Goal: Navigation & Orientation: Find specific page/section

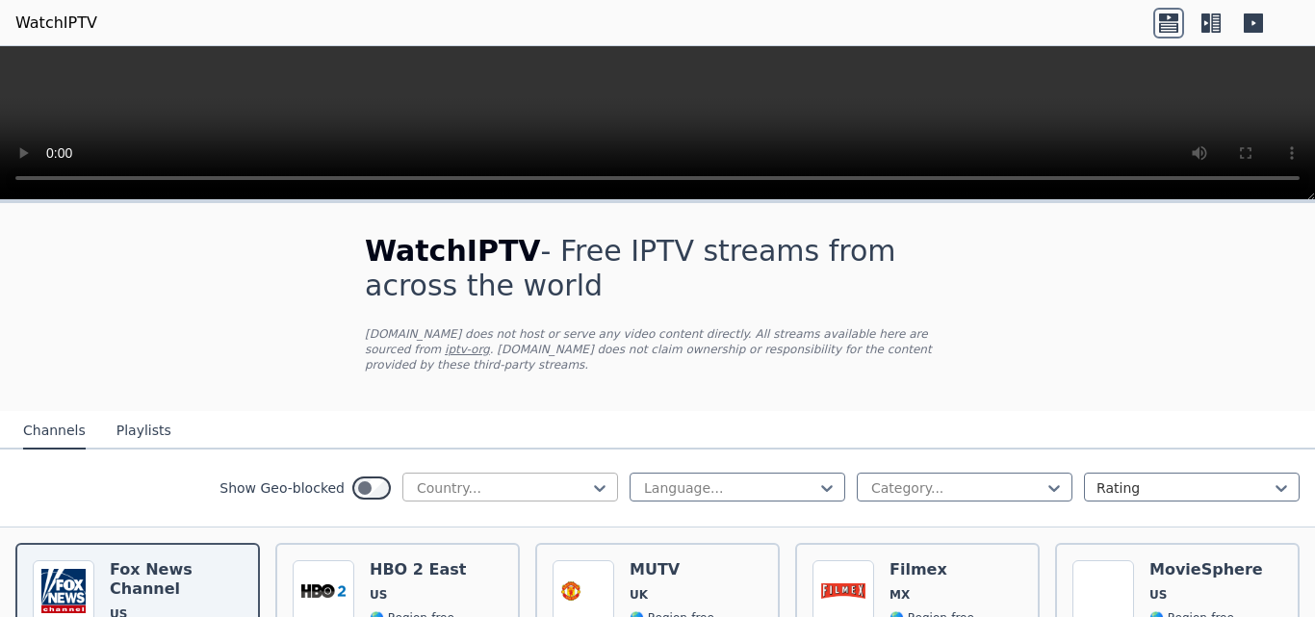
click at [517, 479] on div at bounding box center [502, 488] width 175 height 19
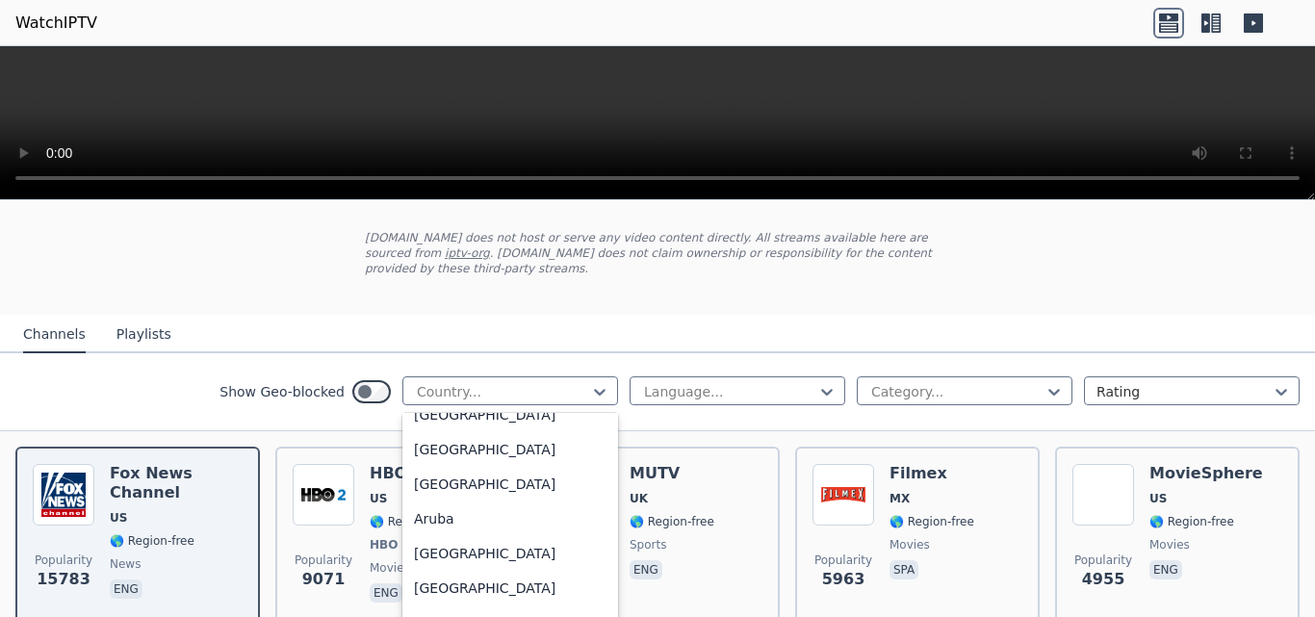
scroll to position [289, 0]
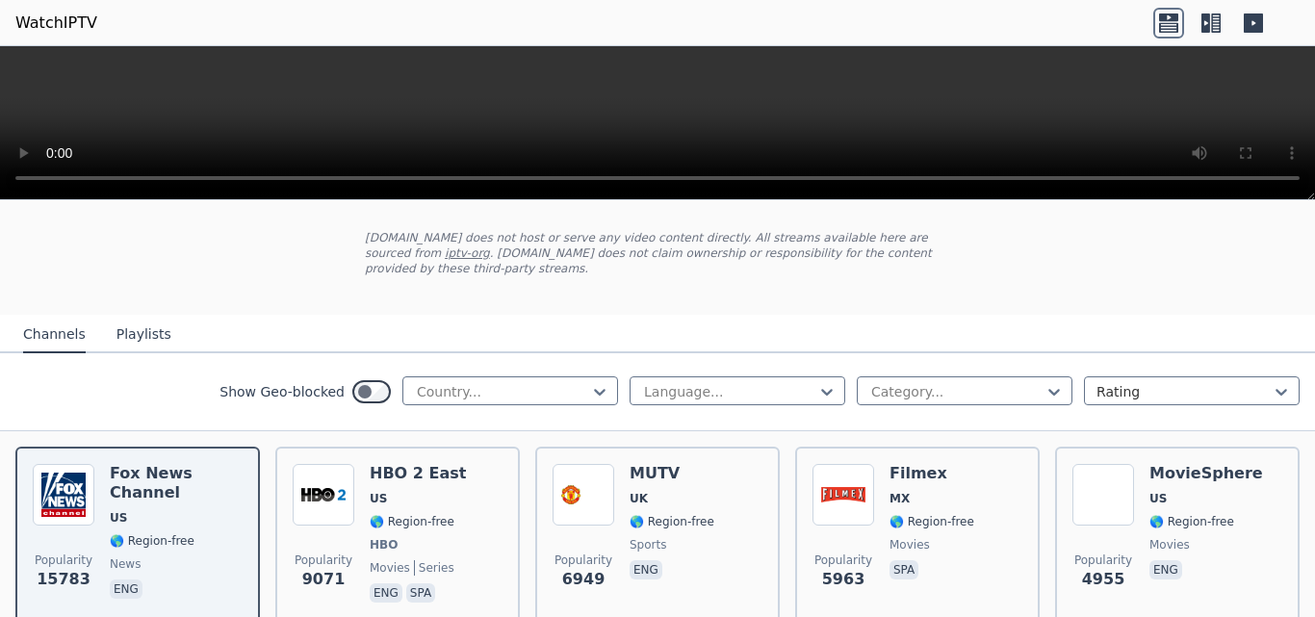
click at [843, 315] on nav "Channels Playlists" at bounding box center [657, 334] width 1315 height 39
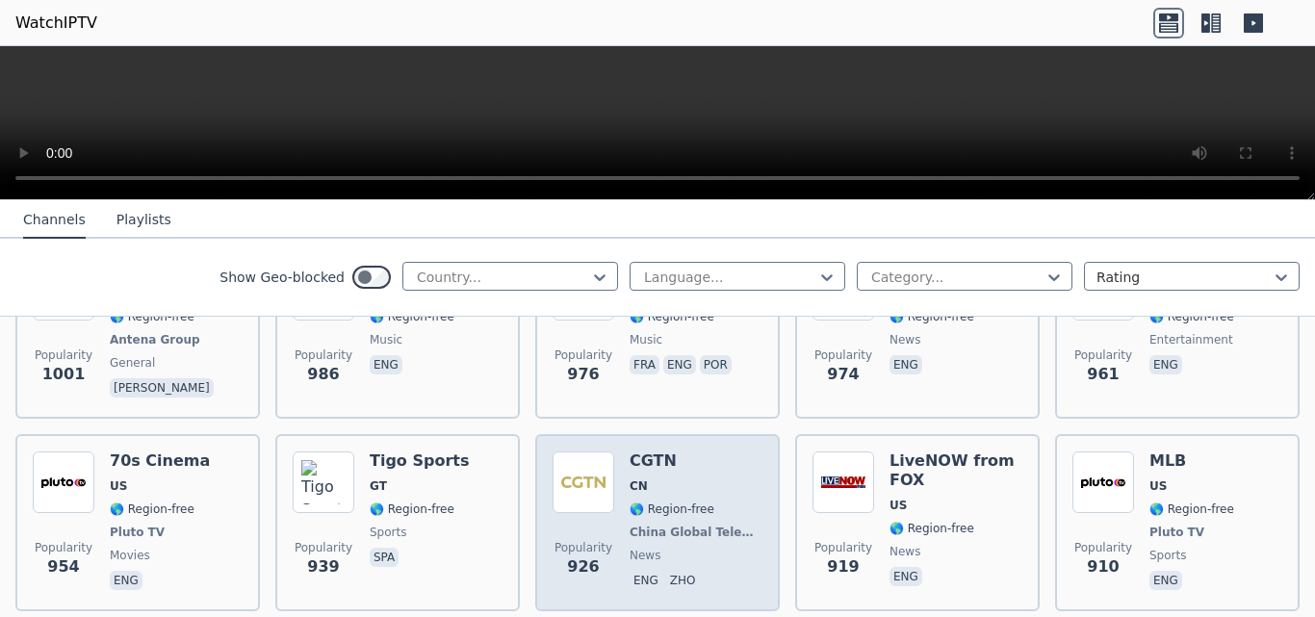
scroll to position [3274, 0]
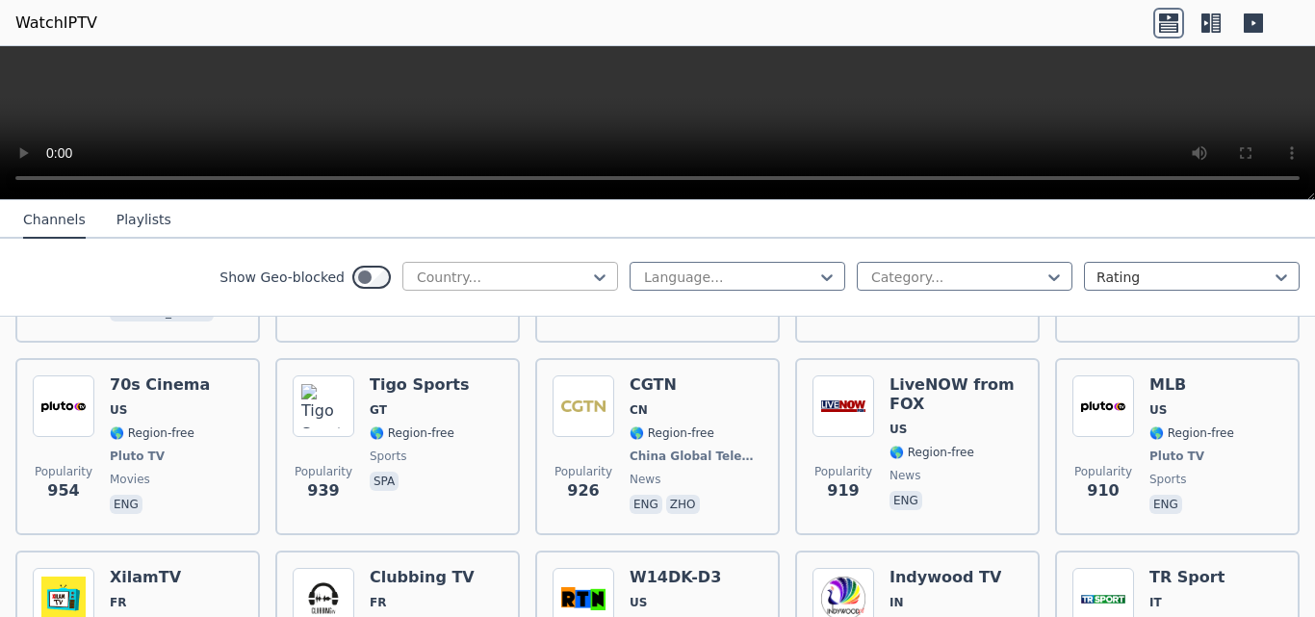
click at [481, 275] on div at bounding box center [502, 277] width 175 height 19
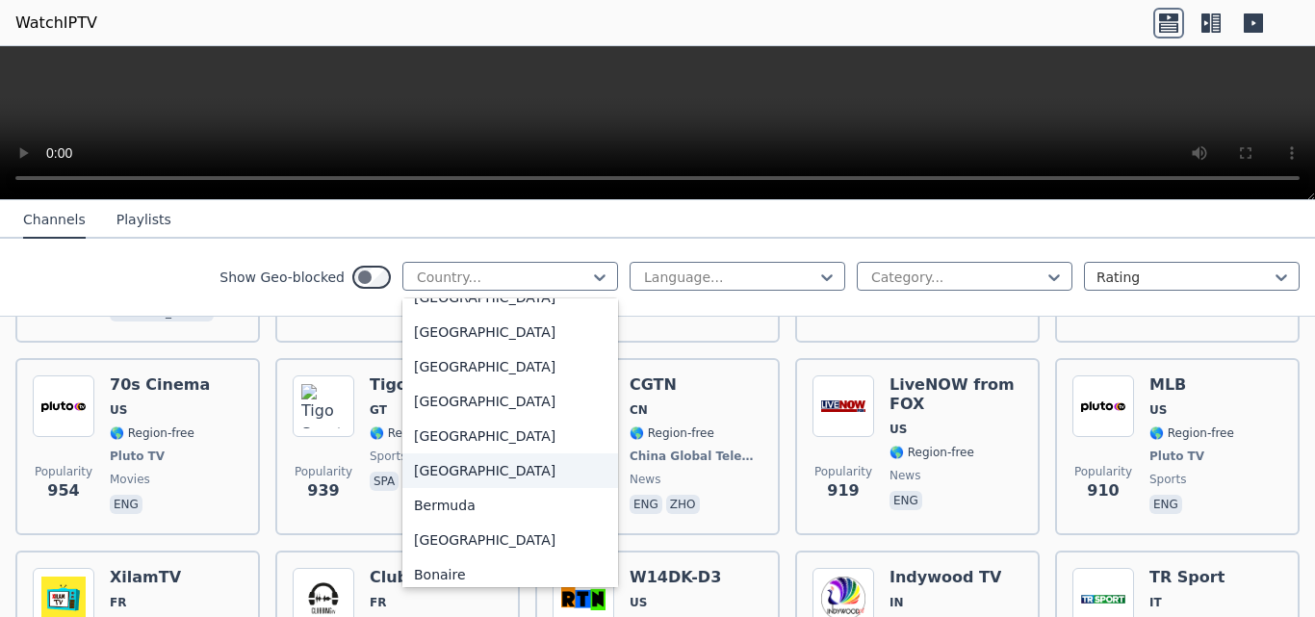
scroll to position [385, 0]
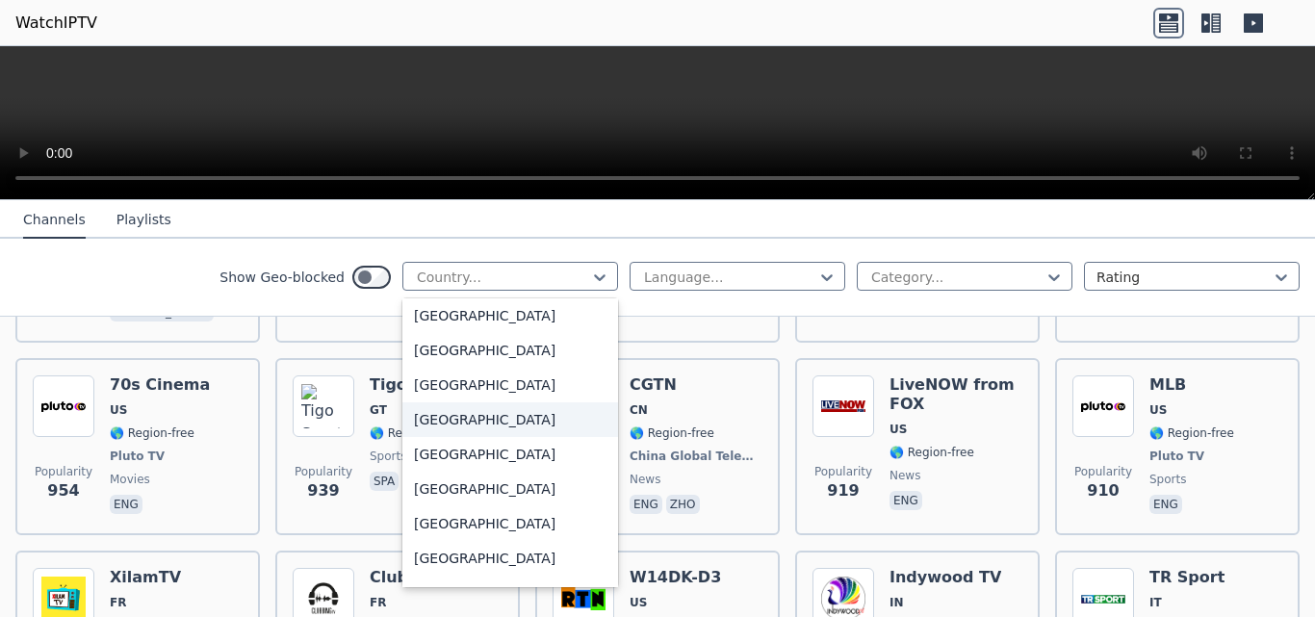
click at [452, 427] on div "[GEOGRAPHIC_DATA]" at bounding box center [511, 420] width 216 height 35
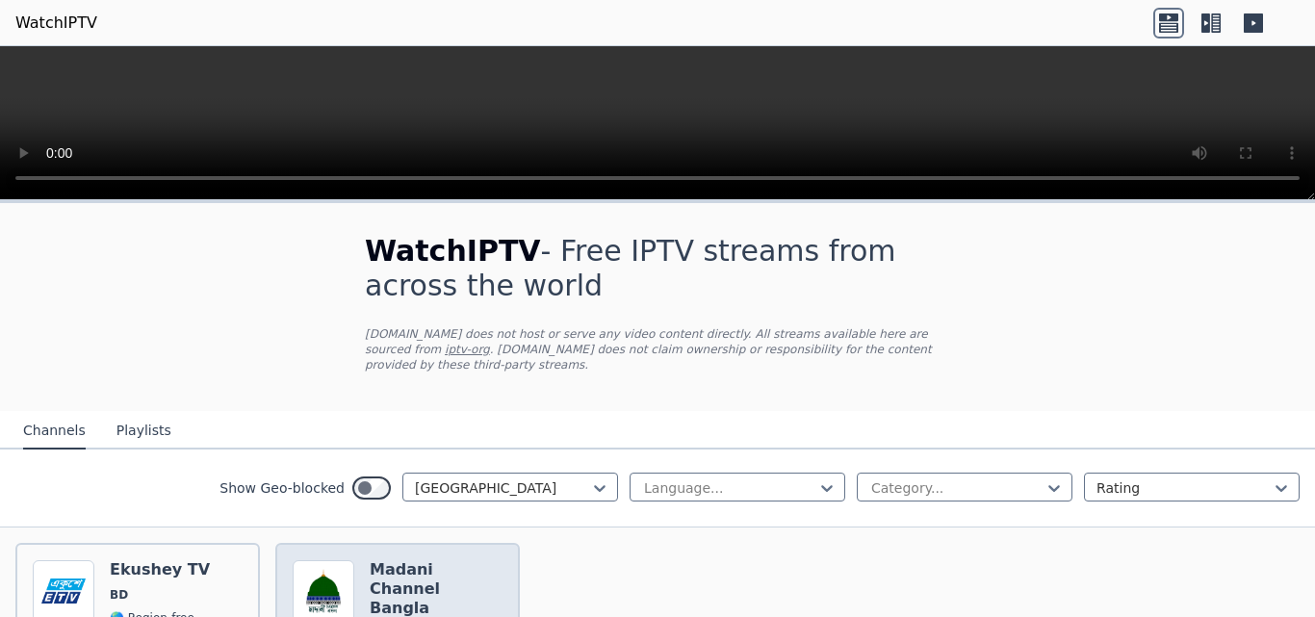
scroll to position [165, 0]
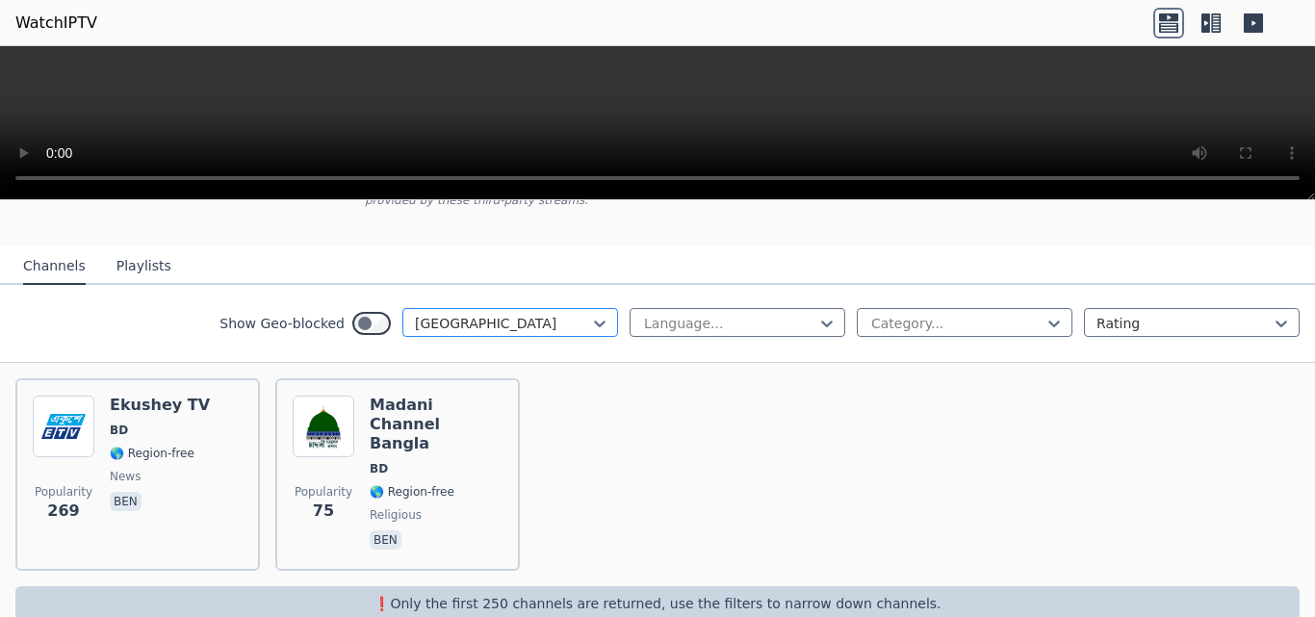
click at [462, 319] on div "[GEOGRAPHIC_DATA]" at bounding box center [511, 322] width 216 height 29
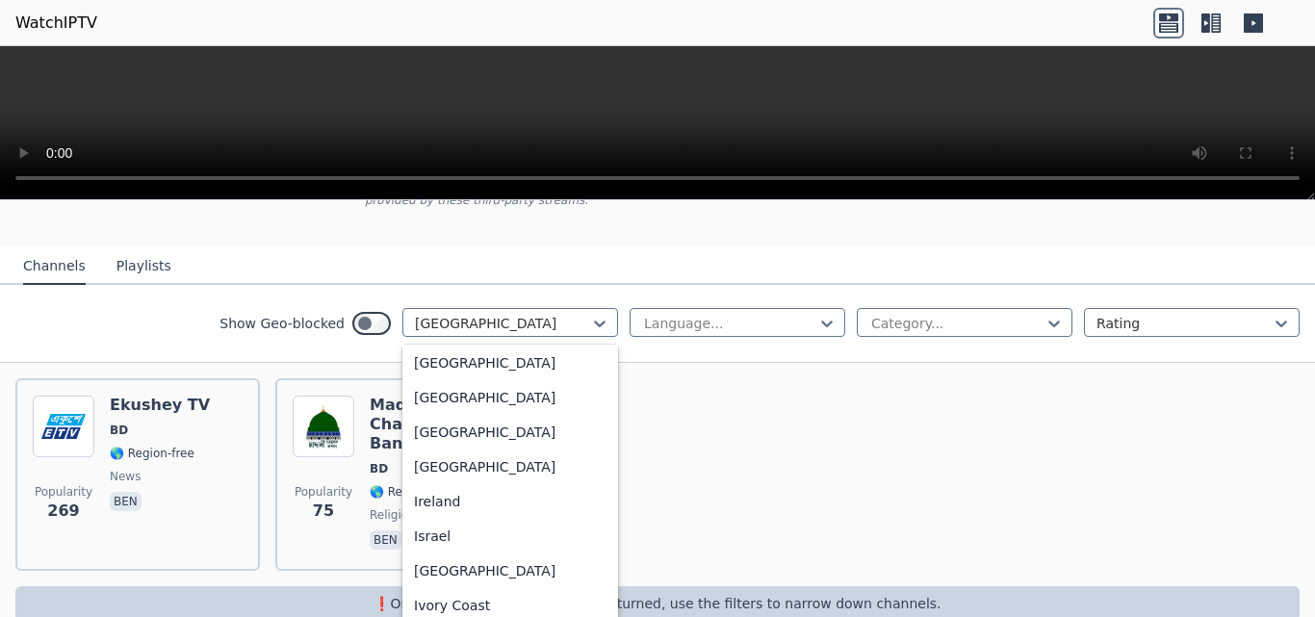
scroll to position [2985, 0]
click at [421, 368] on div "[GEOGRAPHIC_DATA]" at bounding box center [511, 362] width 216 height 35
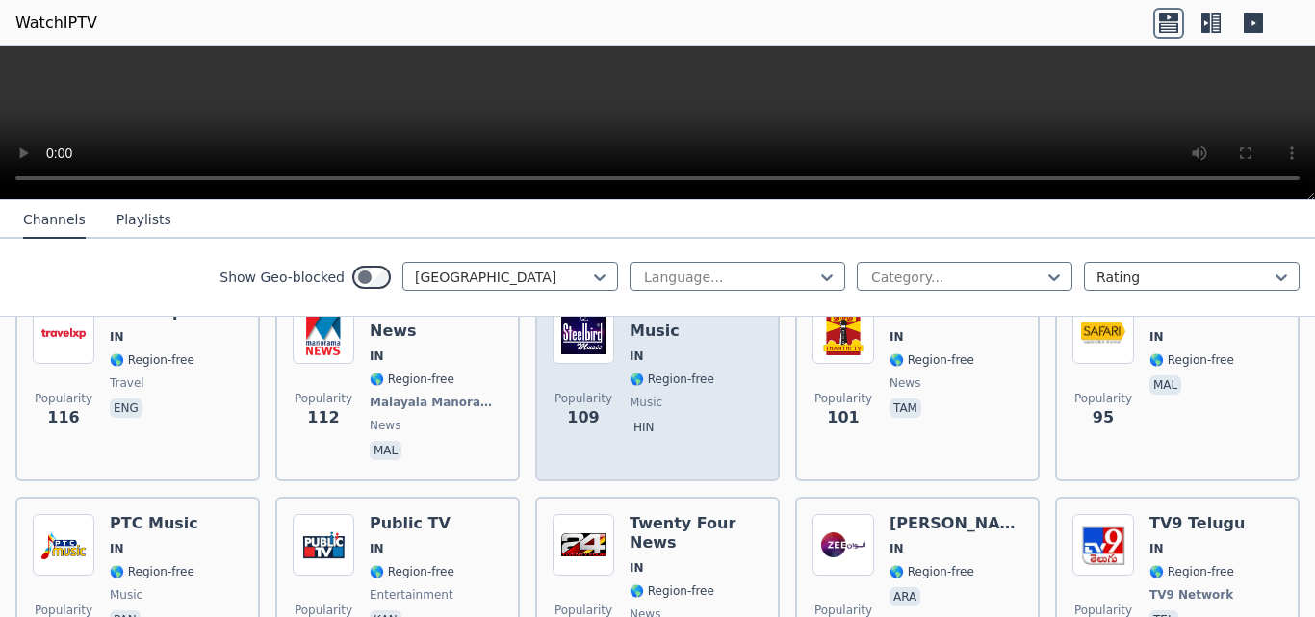
scroll to position [1224, 0]
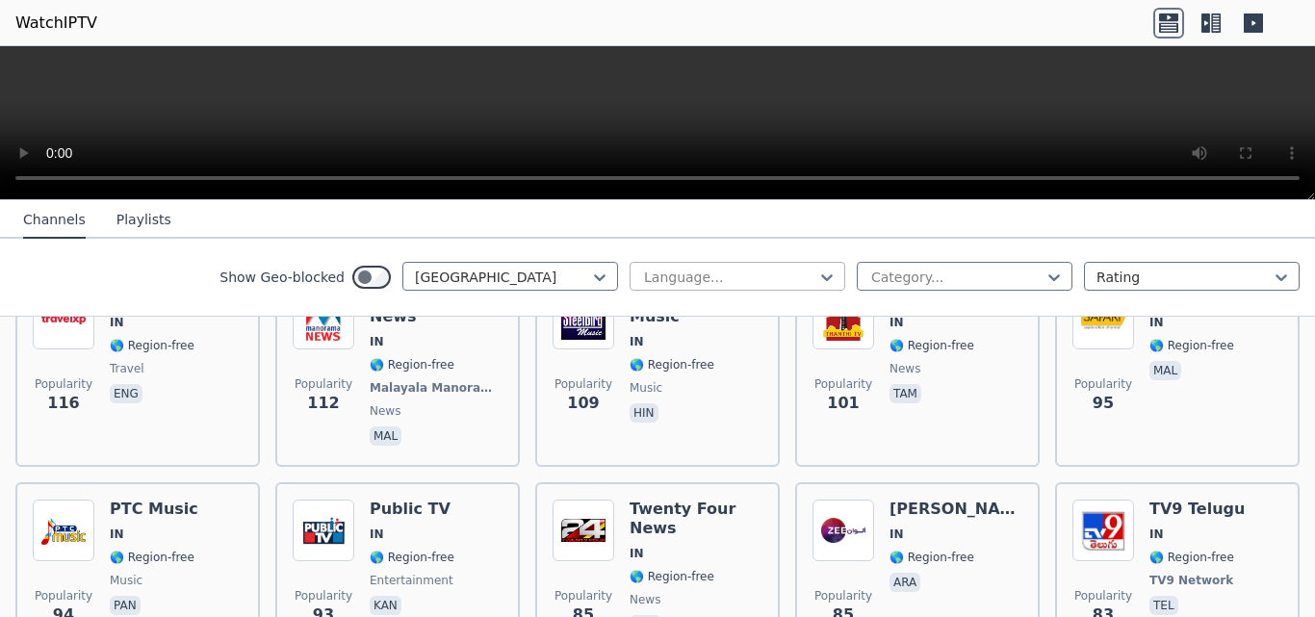
click at [682, 273] on div at bounding box center [729, 277] width 175 height 19
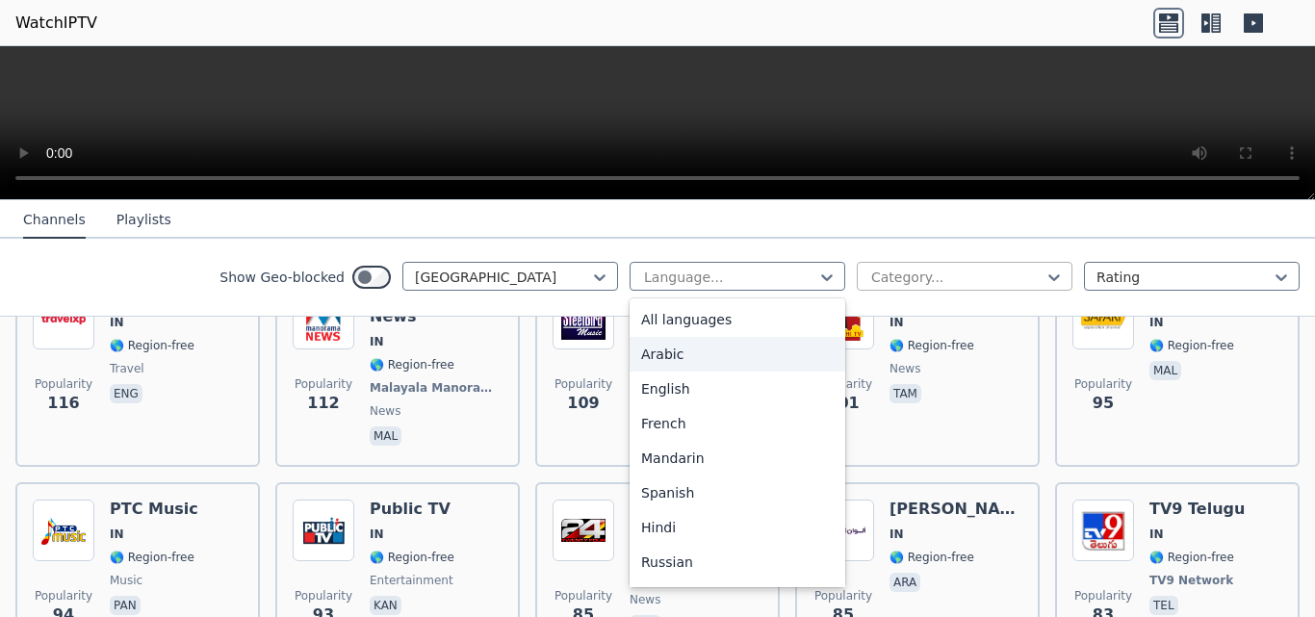
click at [957, 287] on div at bounding box center [957, 277] width 175 height 19
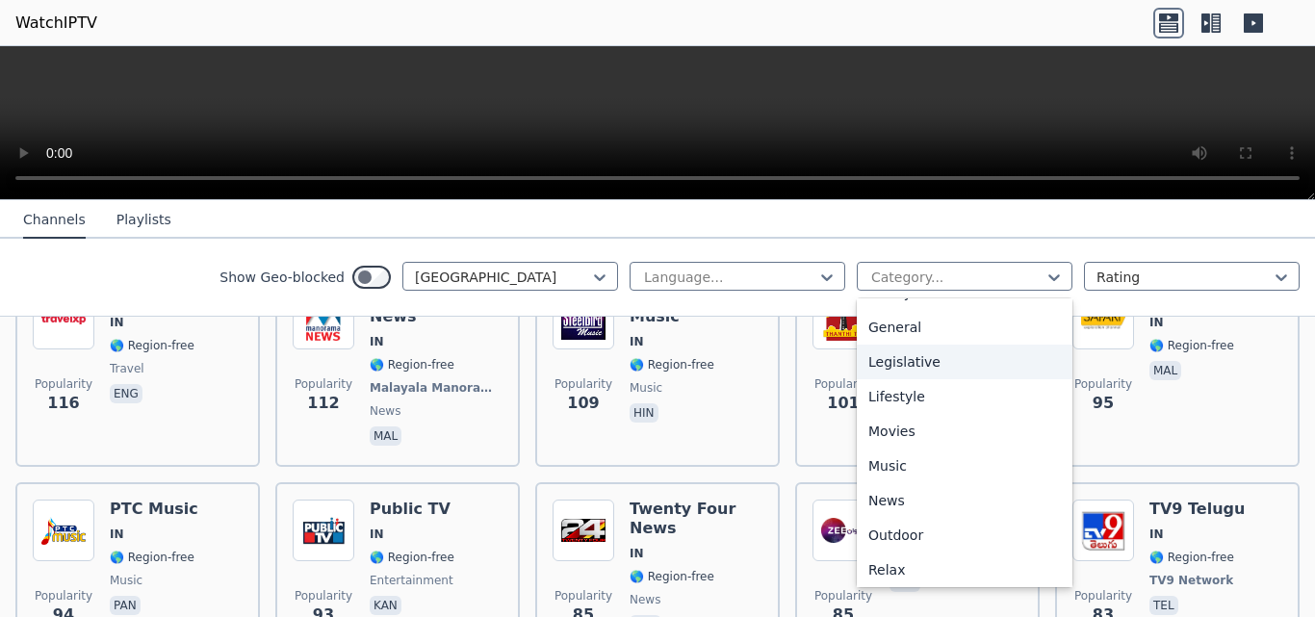
scroll to position [578, 0]
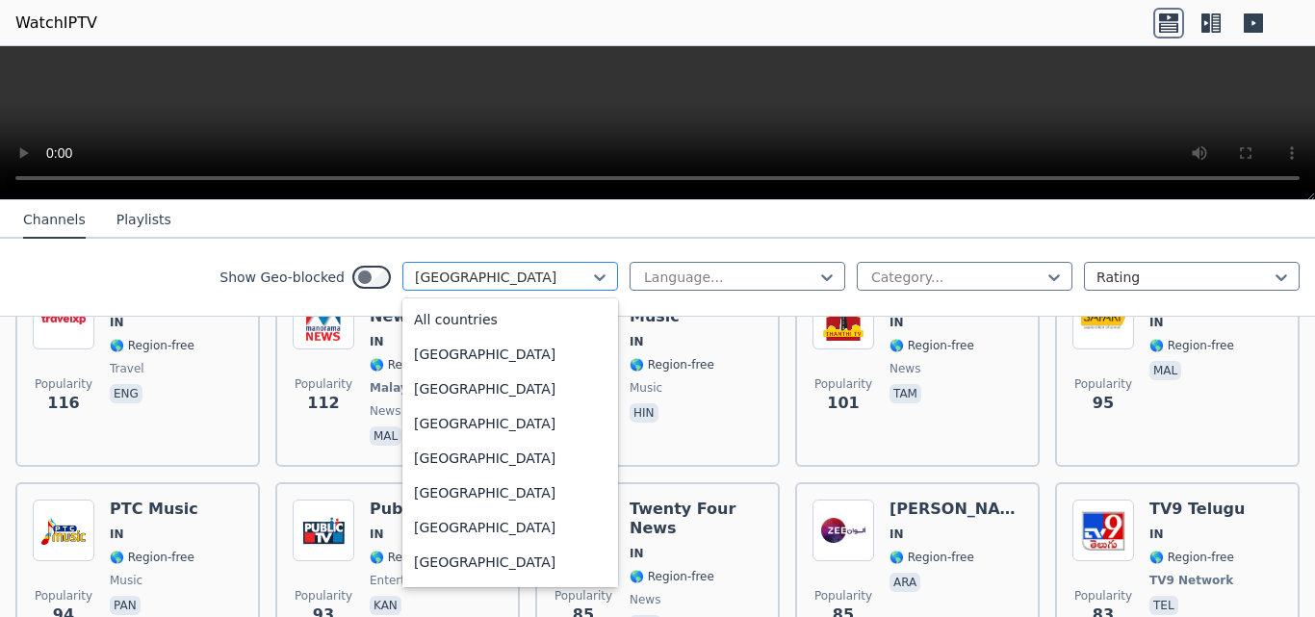
click at [471, 277] on div at bounding box center [502, 277] width 175 height 19
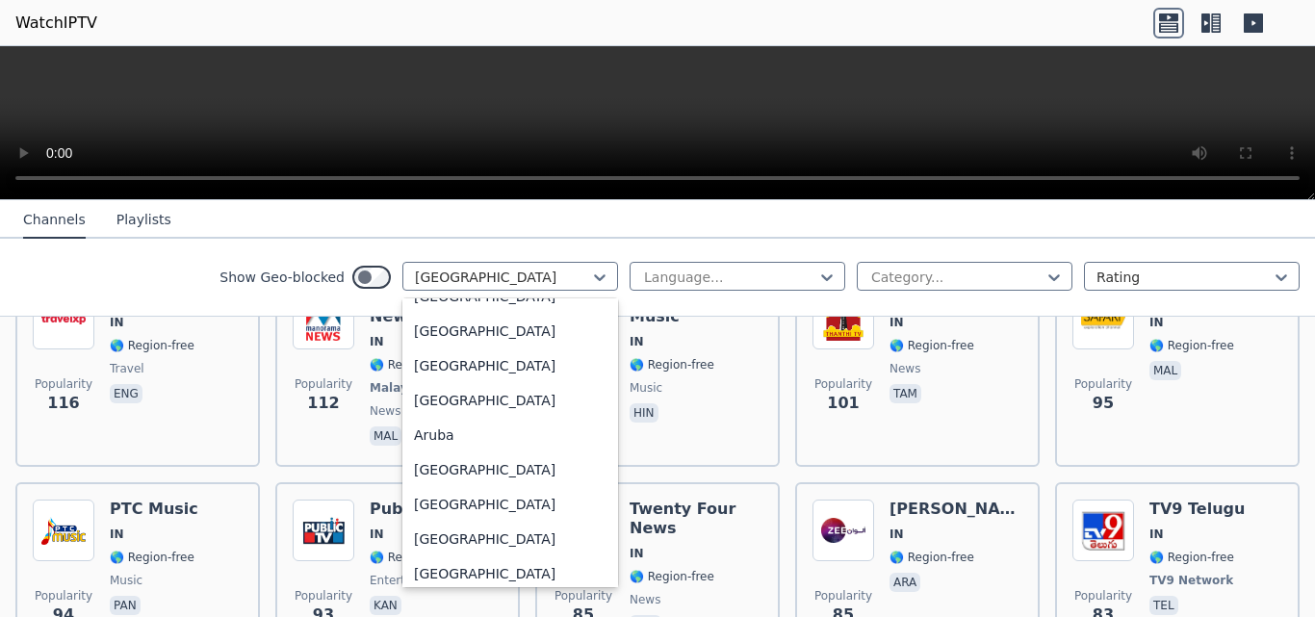
scroll to position [0, 0]
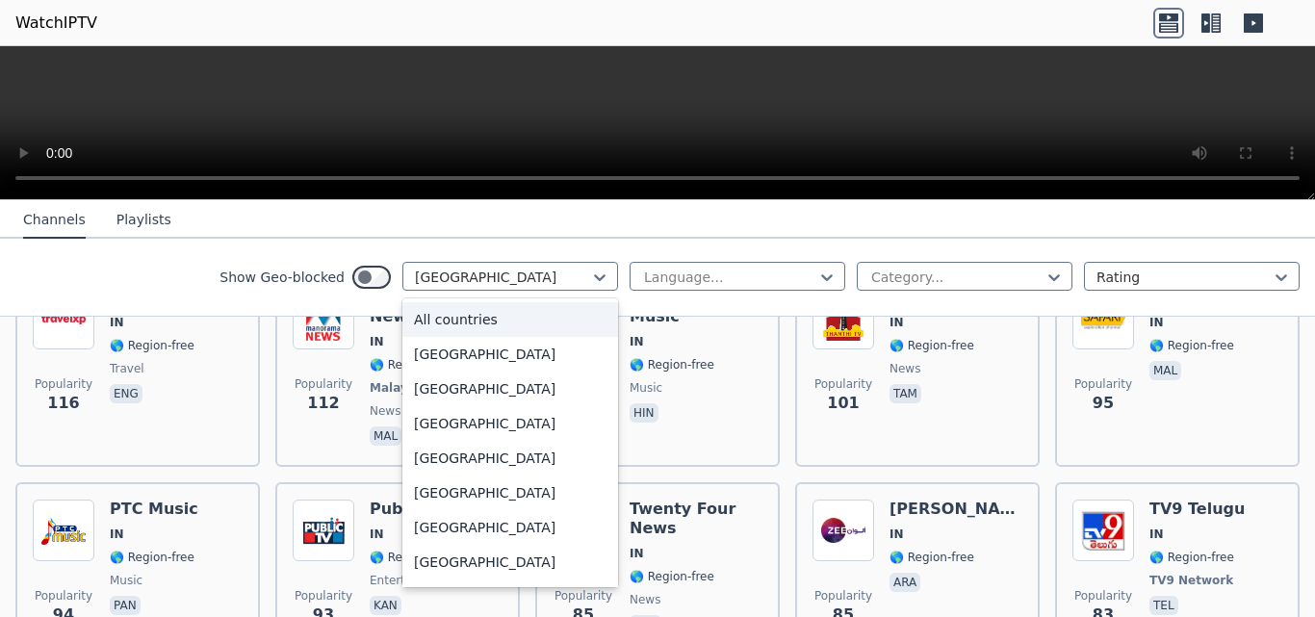
click at [461, 312] on div "All countries" at bounding box center [511, 319] width 216 height 35
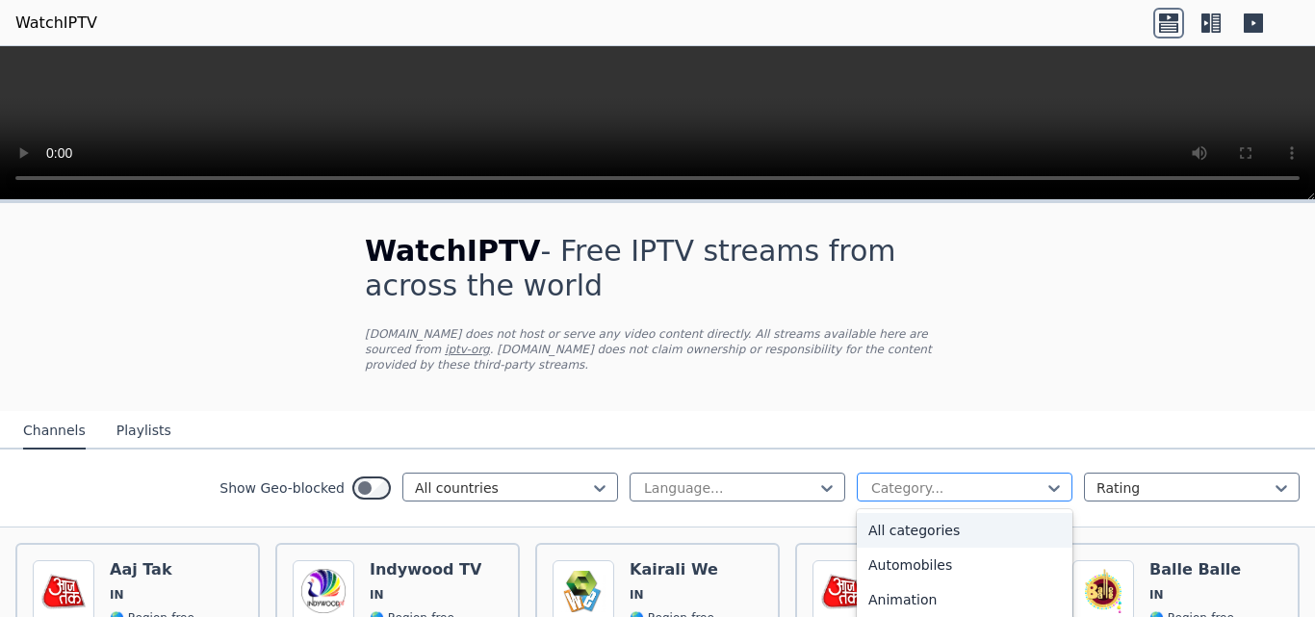
click at [917, 479] on div at bounding box center [957, 488] width 175 height 19
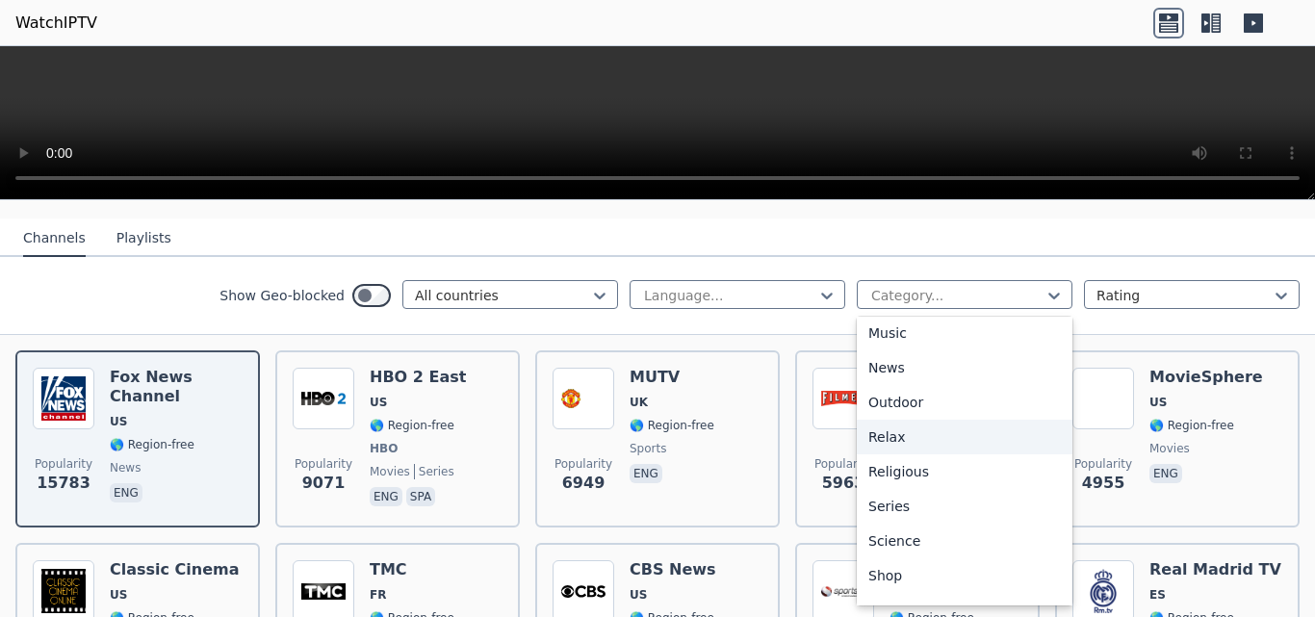
scroll to position [655, 0]
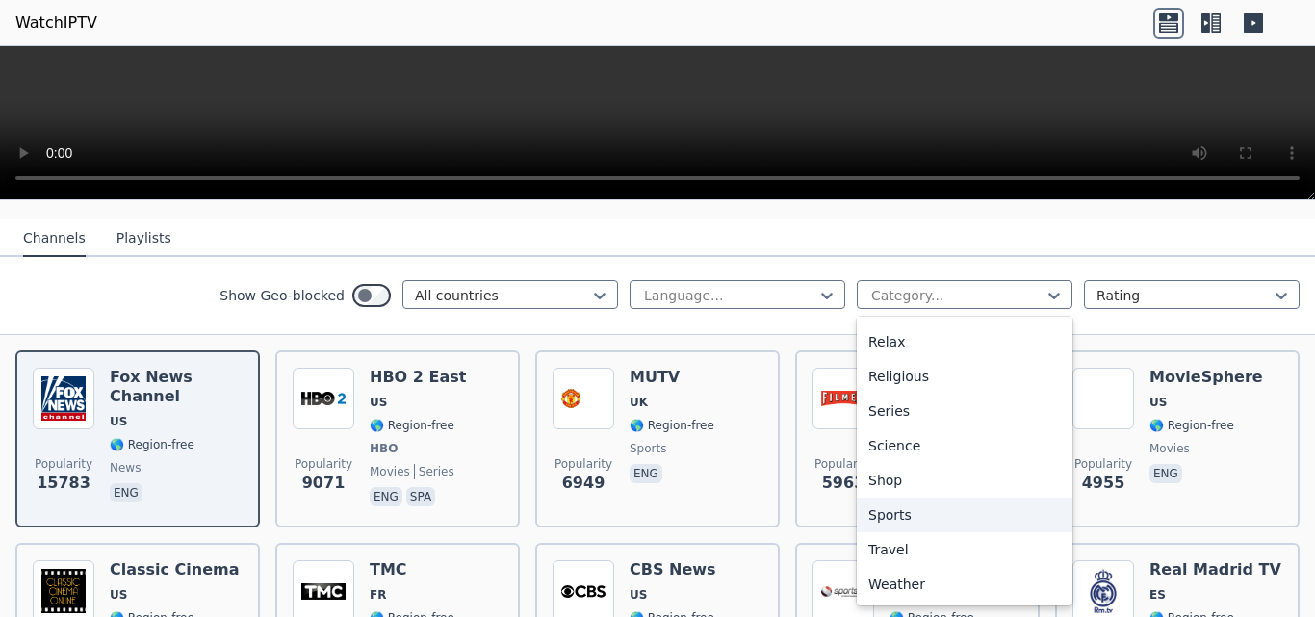
click at [886, 500] on div "Sports" at bounding box center [965, 515] width 216 height 35
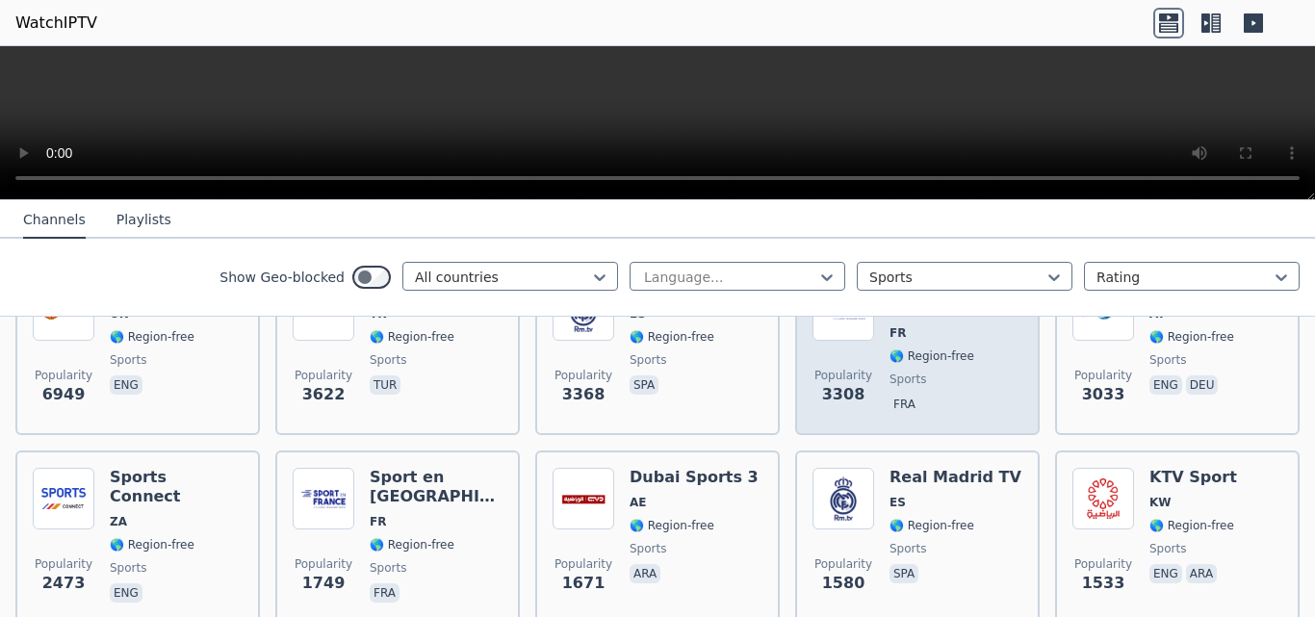
scroll to position [315, 0]
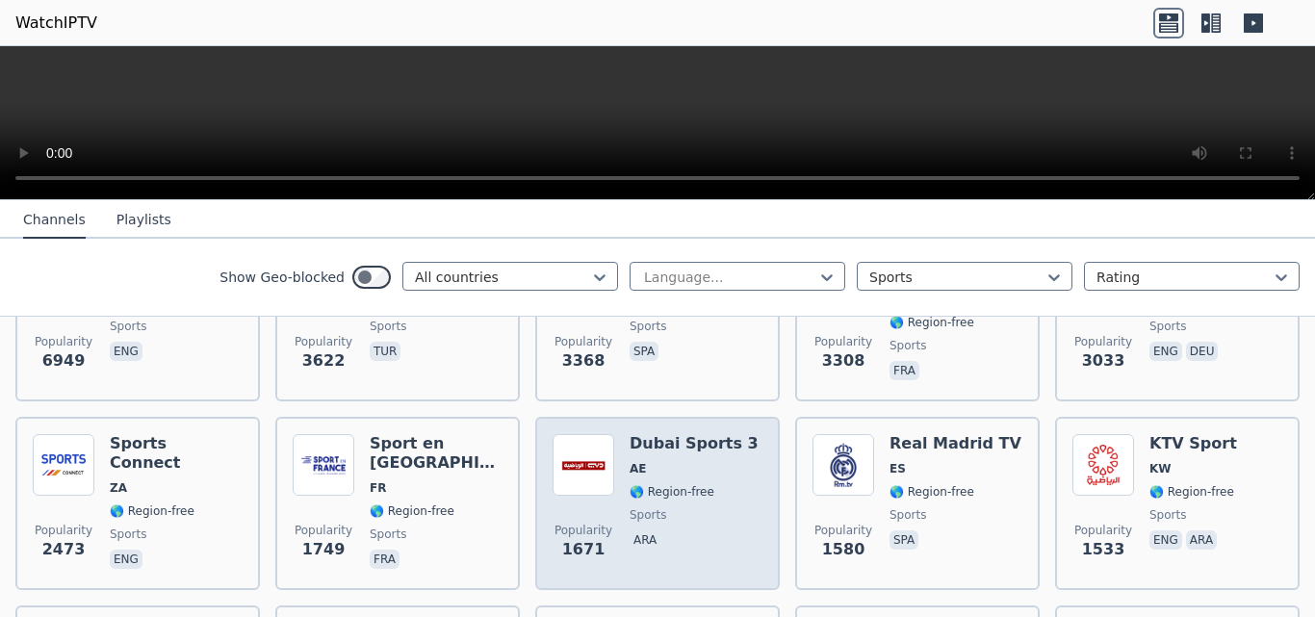
click at [641, 461] on span "AE" at bounding box center [694, 468] width 129 height 15
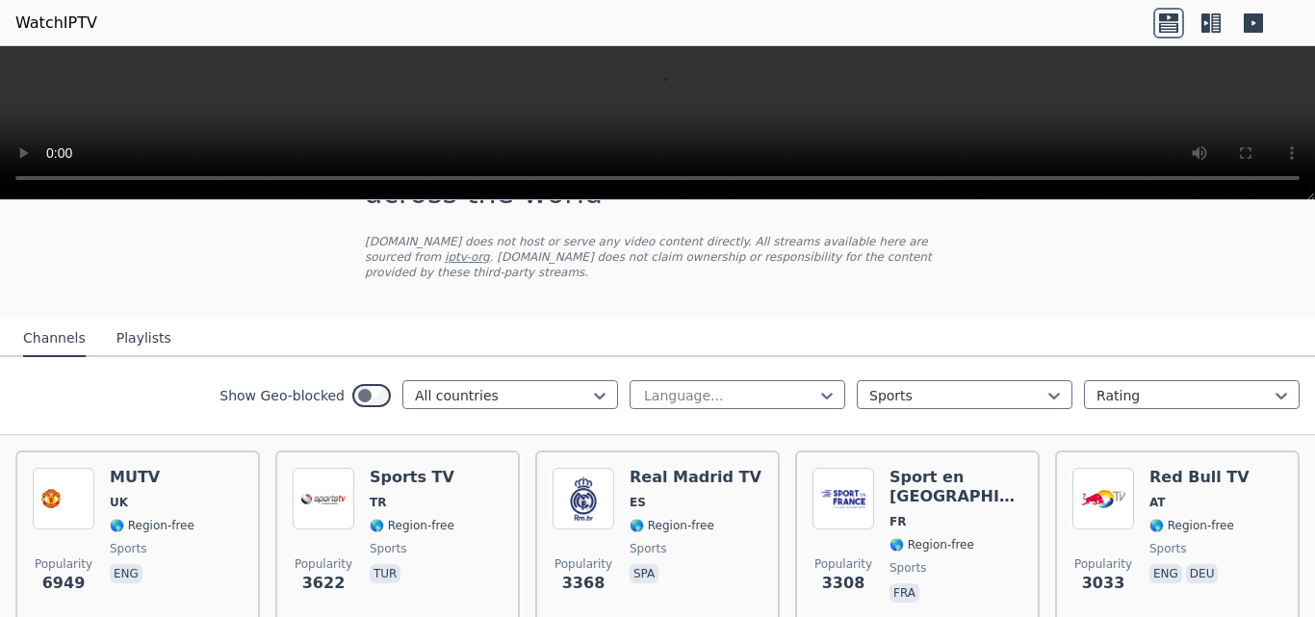
scroll to position [0, 0]
